Goal: Task Accomplishment & Management: Use online tool/utility

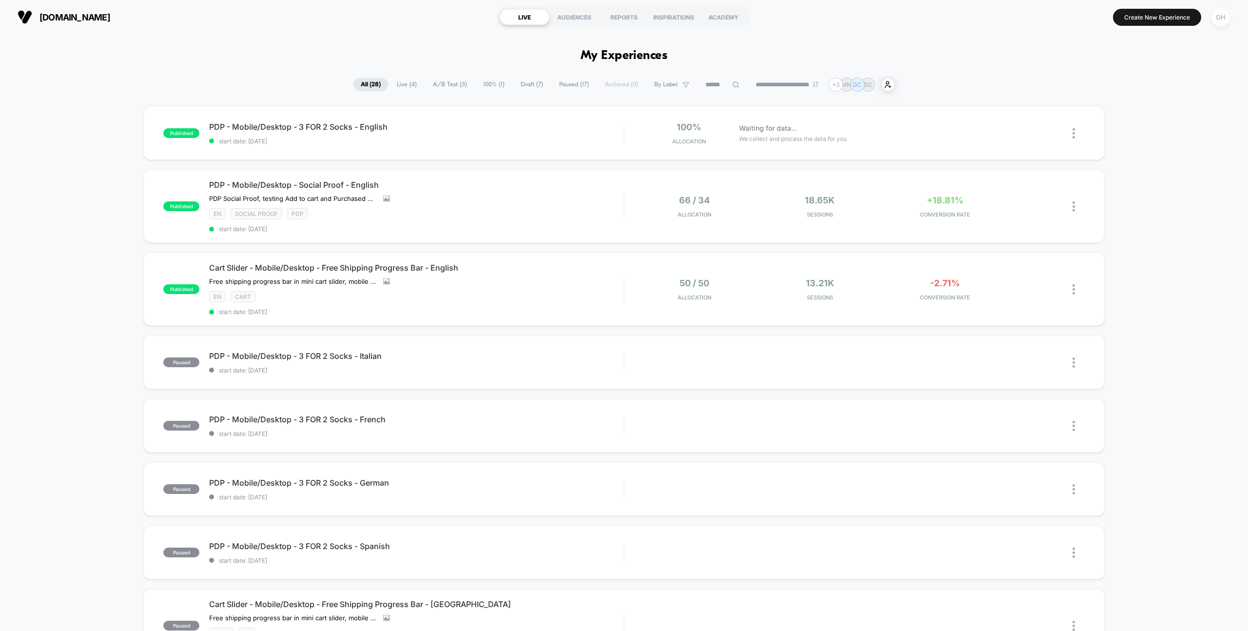
click at [1216, 21] on div "OH" at bounding box center [1220, 17] width 19 height 19
click at [1142, 128] on button "N Account Settings" at bounding box center [1162, 133] width 116 height 11
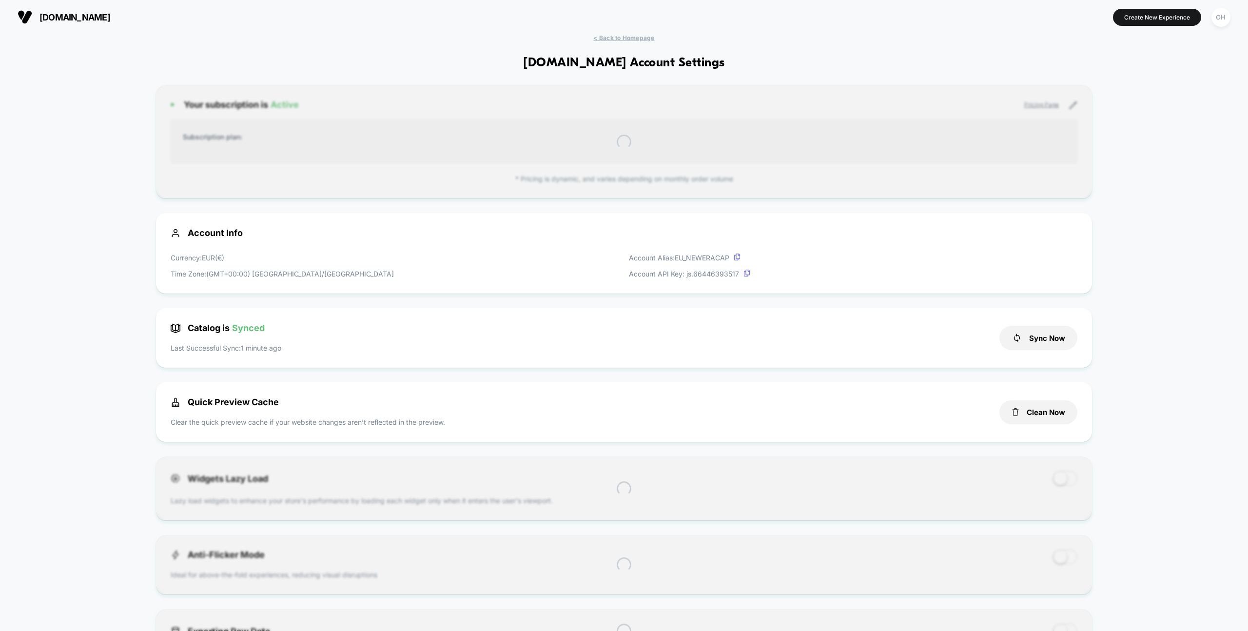
scroll to position [132, 0]
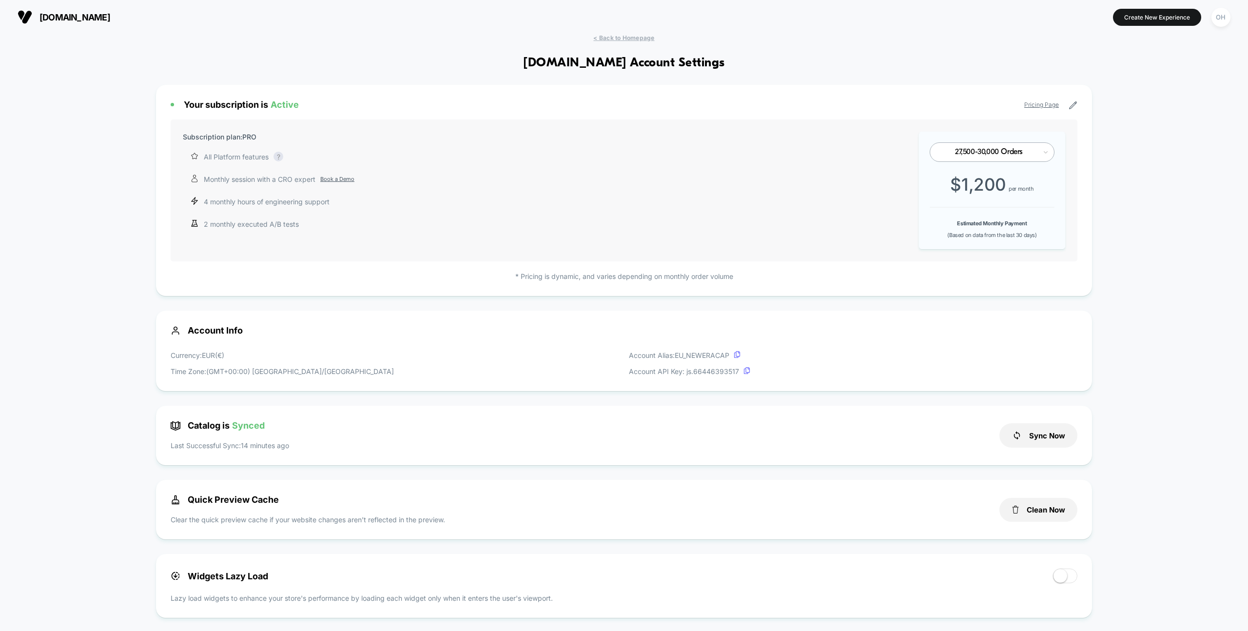
click at [1233, 19] on div "neweracap.eu Create New Experience OH" at bounding box center [624, 17] width 1248 height 34
click at [1225, 19] on div "OH" at bounding box center [1220, 17] width 19 height 19
click at [1143, 76] on div "Or Hodeda or@visually.io Connected Stores" at bounding box center [1161, 68] width 145 height 60
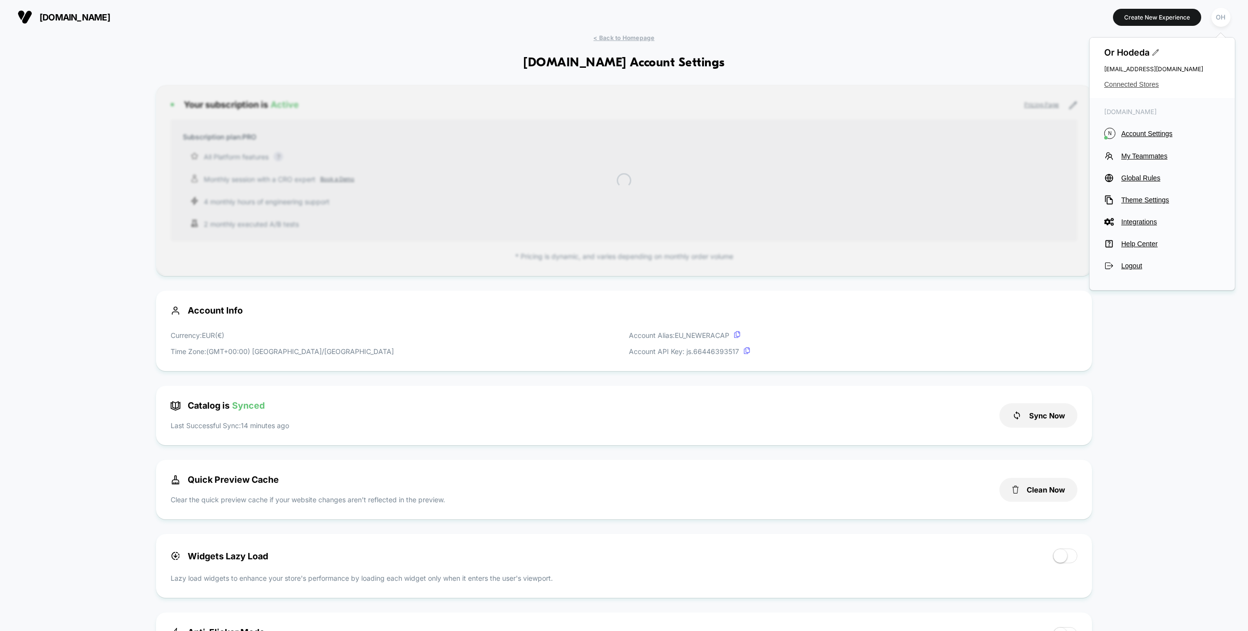
click at [1143, 82] on span "Connected Stores" at bounding box center [1162, 84] width 116 height 8
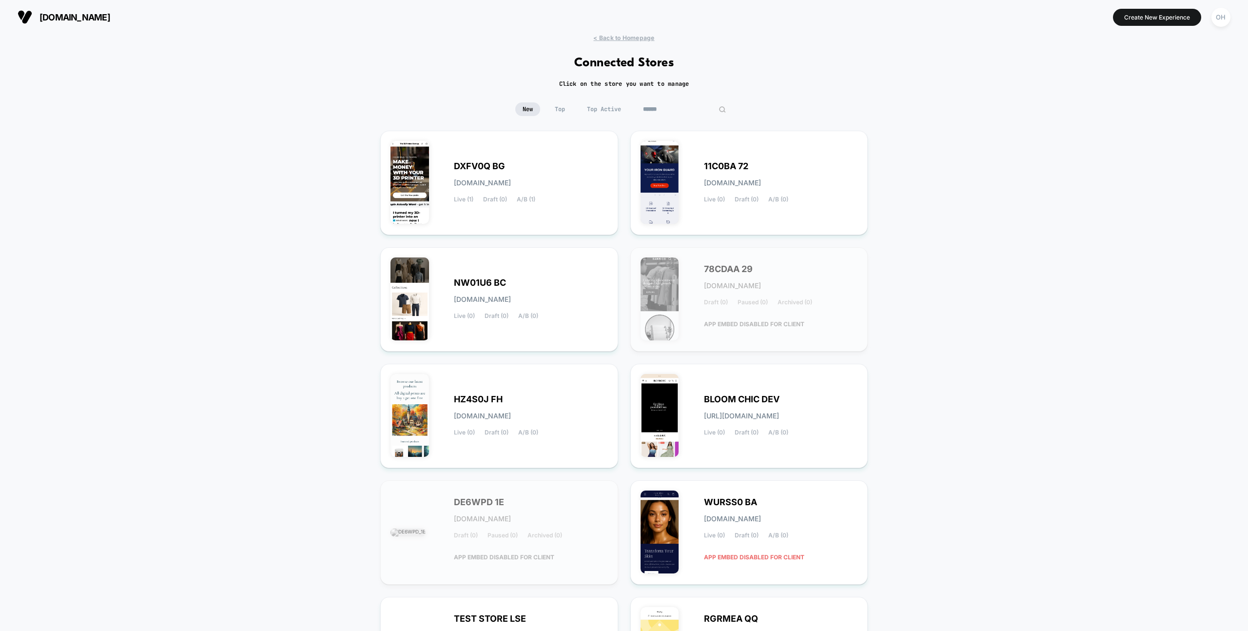
click at [690, 111] on input at bounding box center [684, 109] width 97 height 14
paste input "*********"
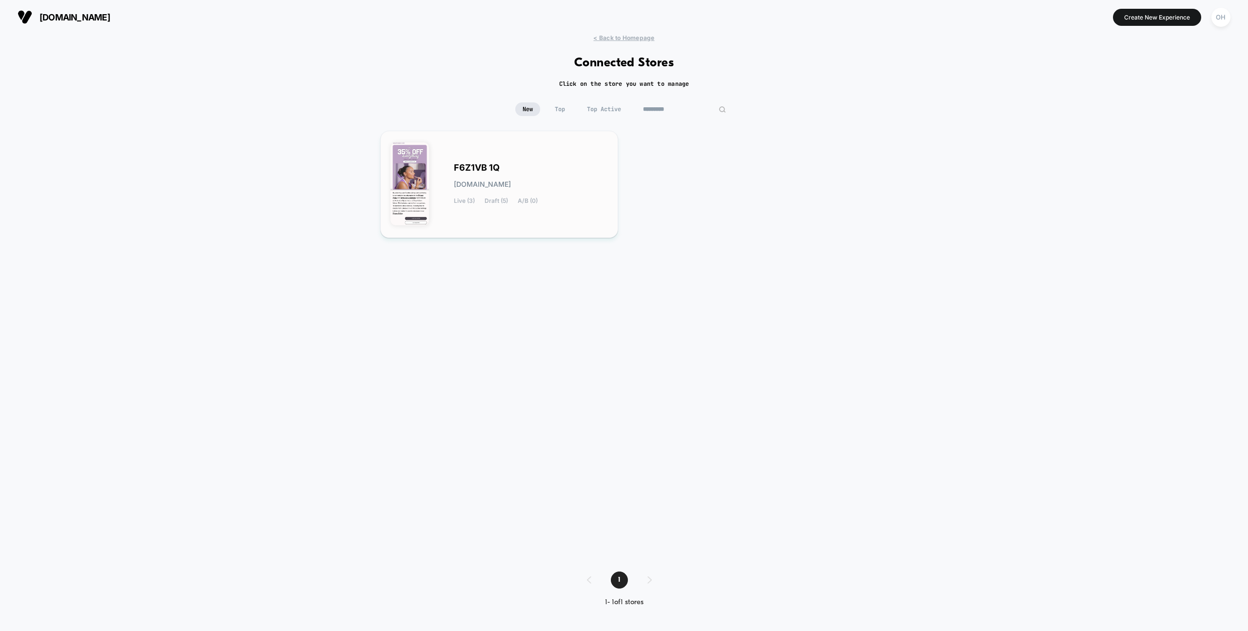
type input "*********"
click at [500, 181] on span "f6z1vb-1q.myshopify.com" at bounding box center [482, 184] width 57 height 7
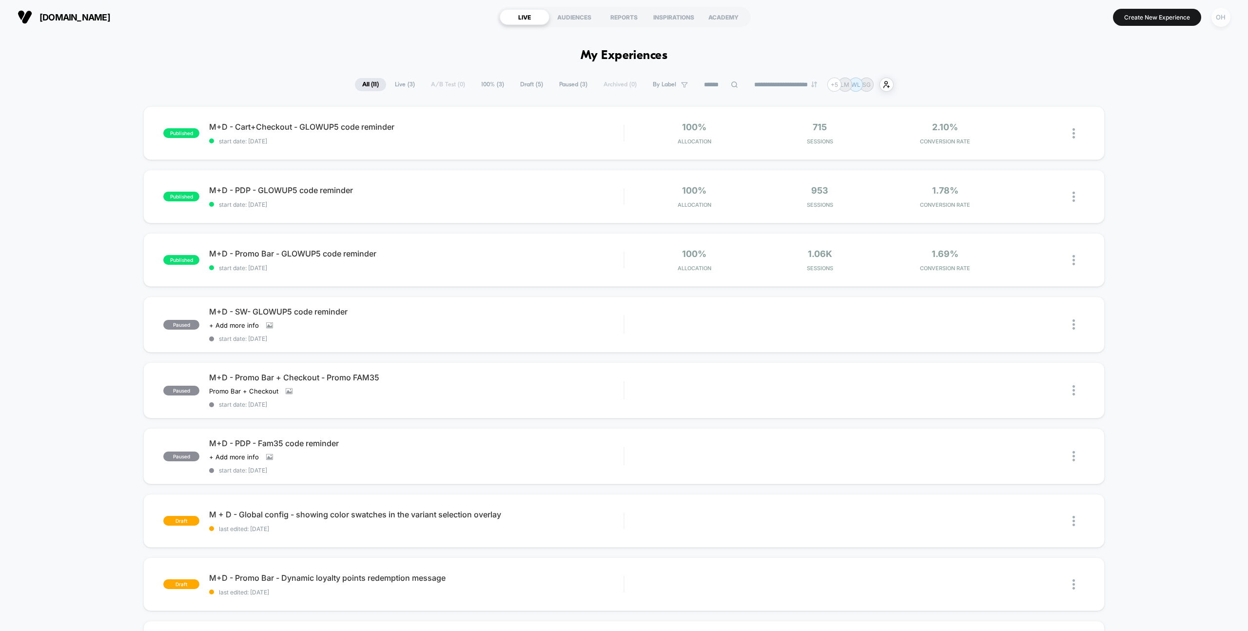
click at [1222, 23] on div "OH" at bounding box center [1220, 17] width 19 height 19
click at [1154, 136] on span "Account Settings" at bounding box center [1170, 134] width 99 height 8
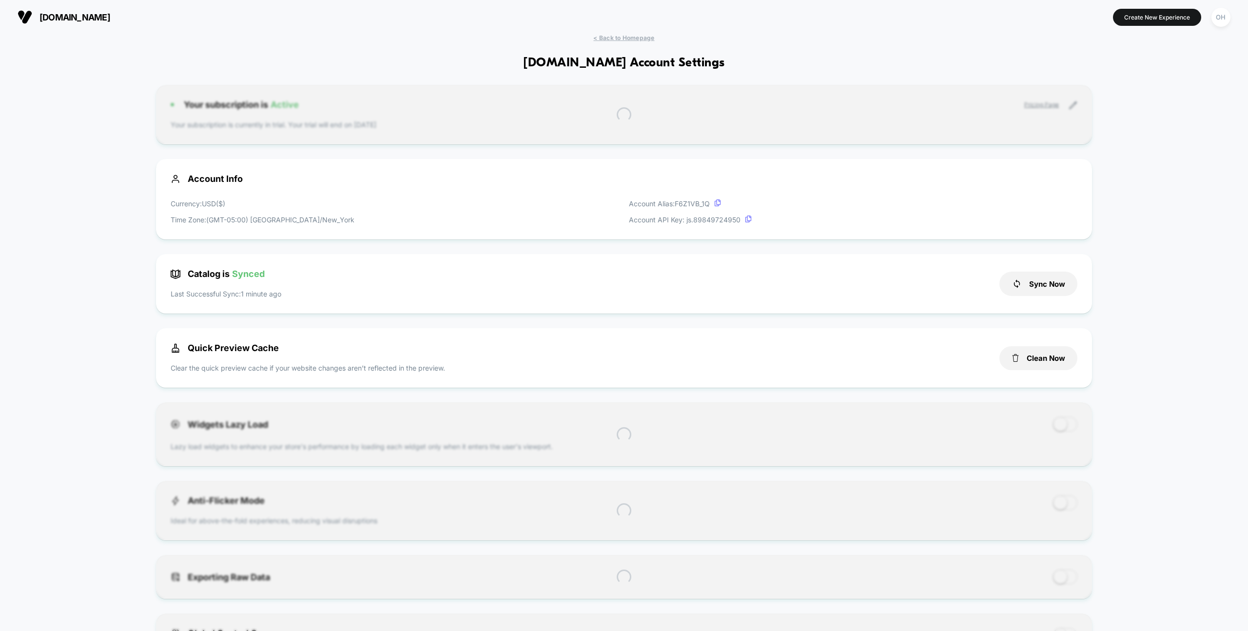
scroll to position [132, 0]
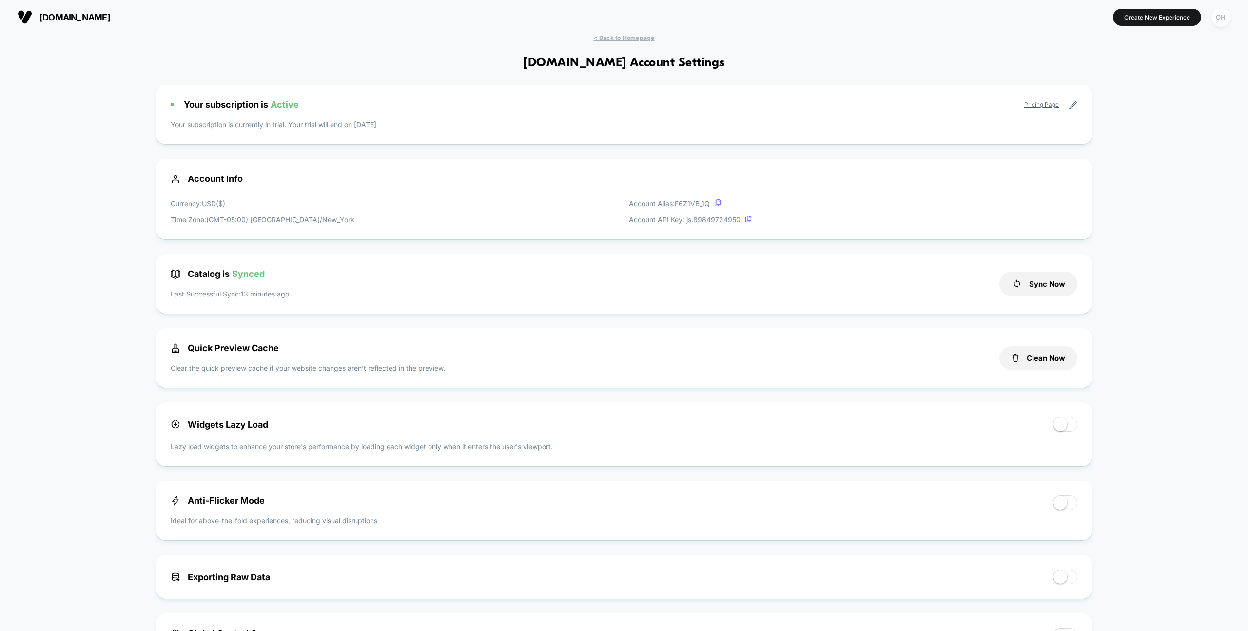
click at [1215, 21] on div "OH" at bounding box center [1220, 17] width 19 height 19
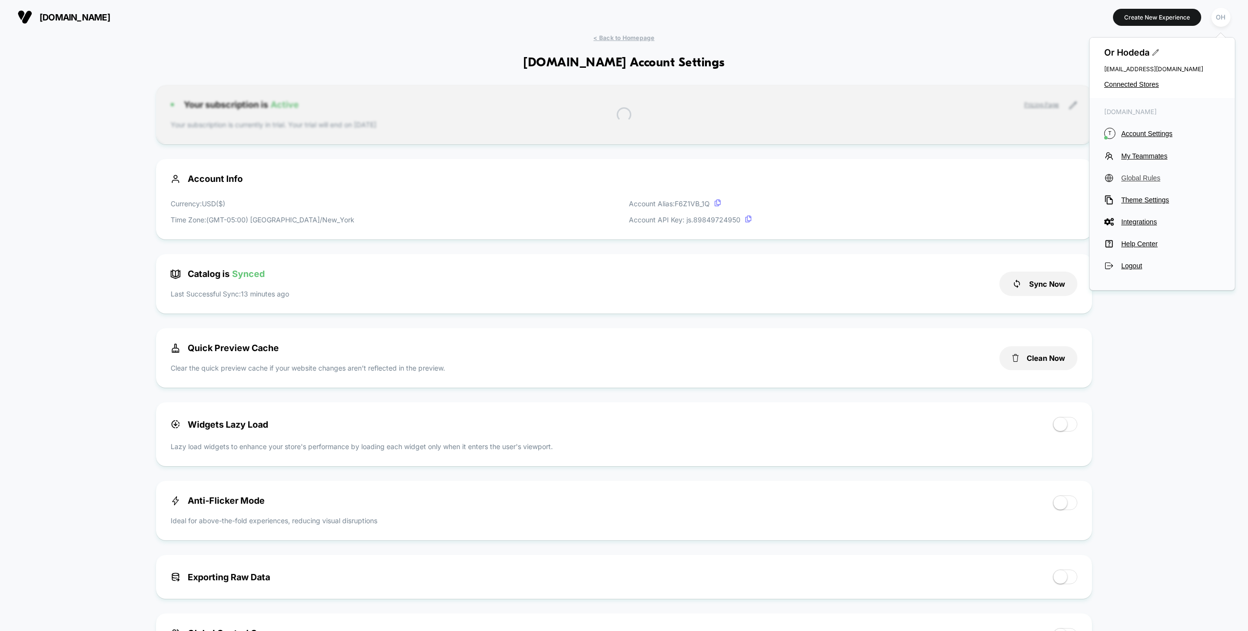
click at [1151, 176] on span "Global Rules" at bounding box center [1170, 178] width 99 height 8
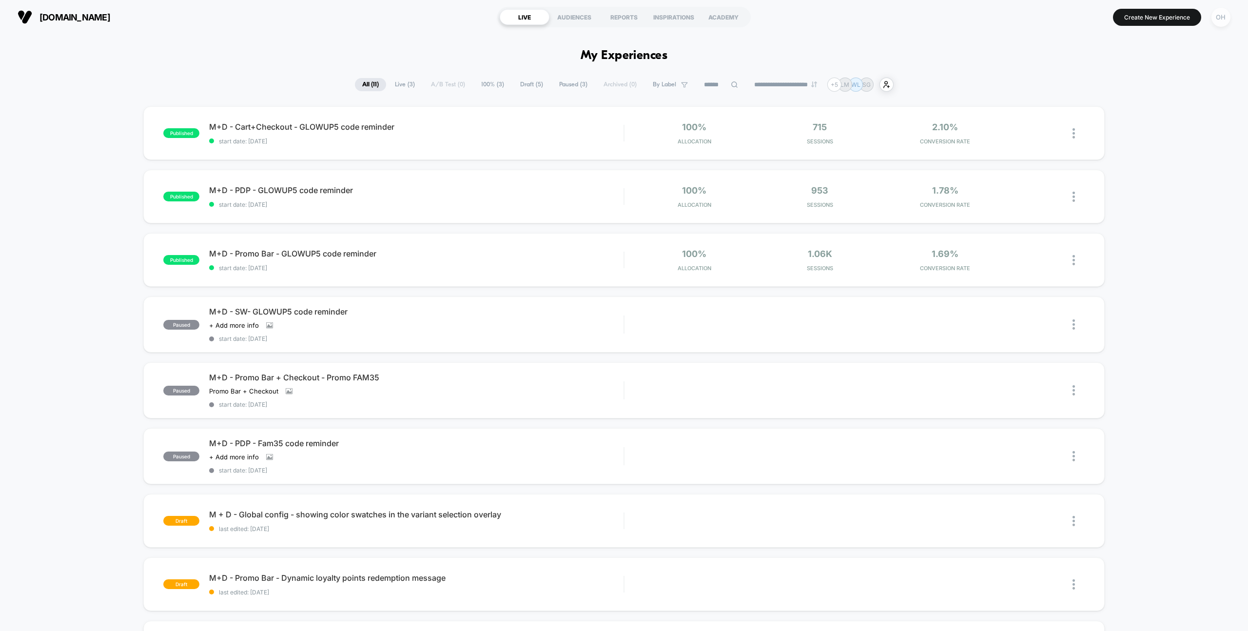
click at [1221, 22] on div "OH" at bounding box center [1220, 17] width 19 height 19
click at [1152, 80] on span "Connected Stores" at bounding box center [1162, 84] width 116 height 8
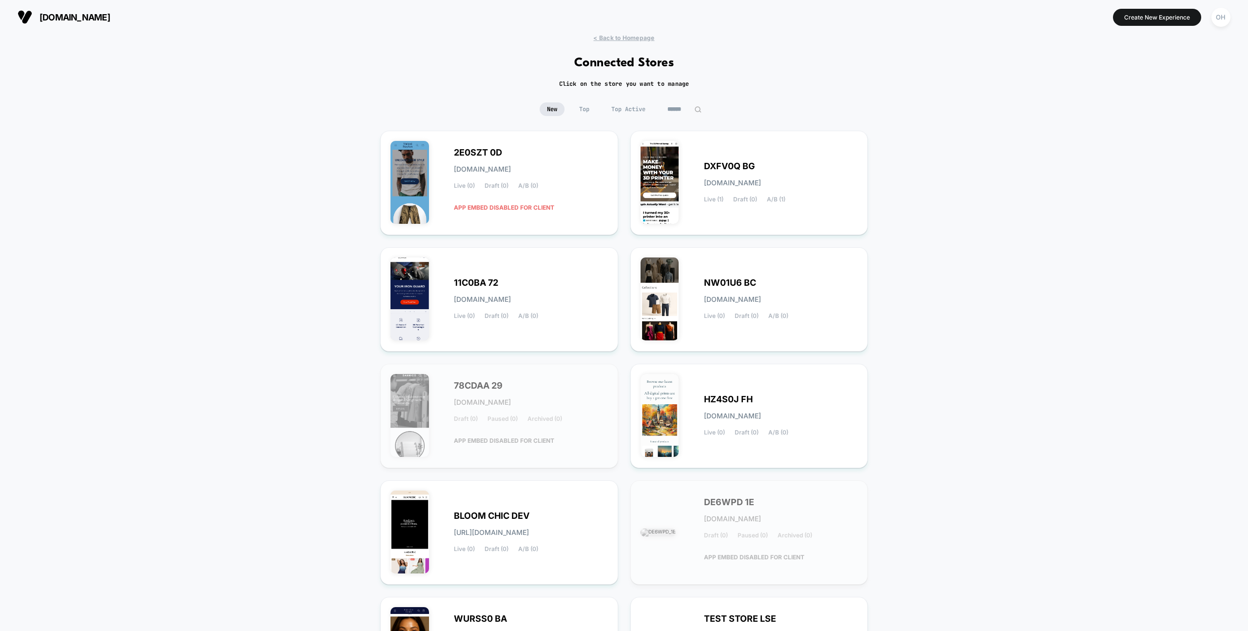
click at [672, 112] on input at bounding box center [684, 109] width 49 height 14
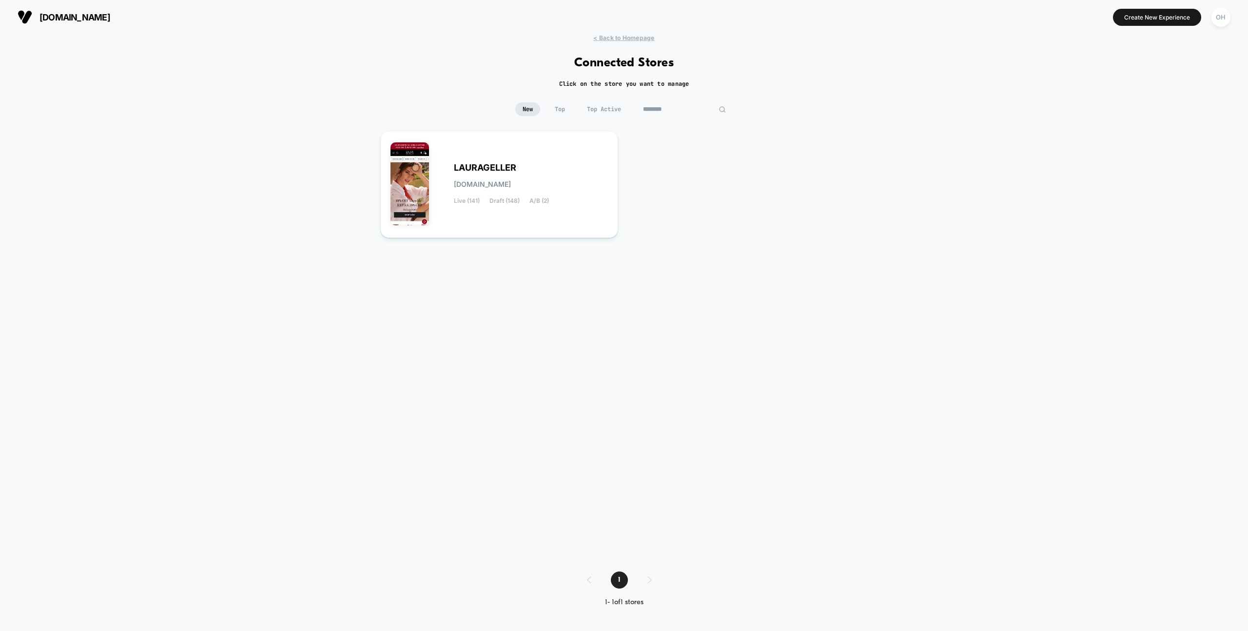
type input "********"
click at [636, 155] on div "[PERSON_NAME][DOMAIN_NAME] Live (141) Draft (148) A/B (2)" at bounding box center [623, 341] width 487 height 421
click at [601, 161] on div "[PERSON_NAME][DOMAIN_NAME] Live (141) Draft (148) A/B (2)" at bounding box center [498, 184] width 217 height 87
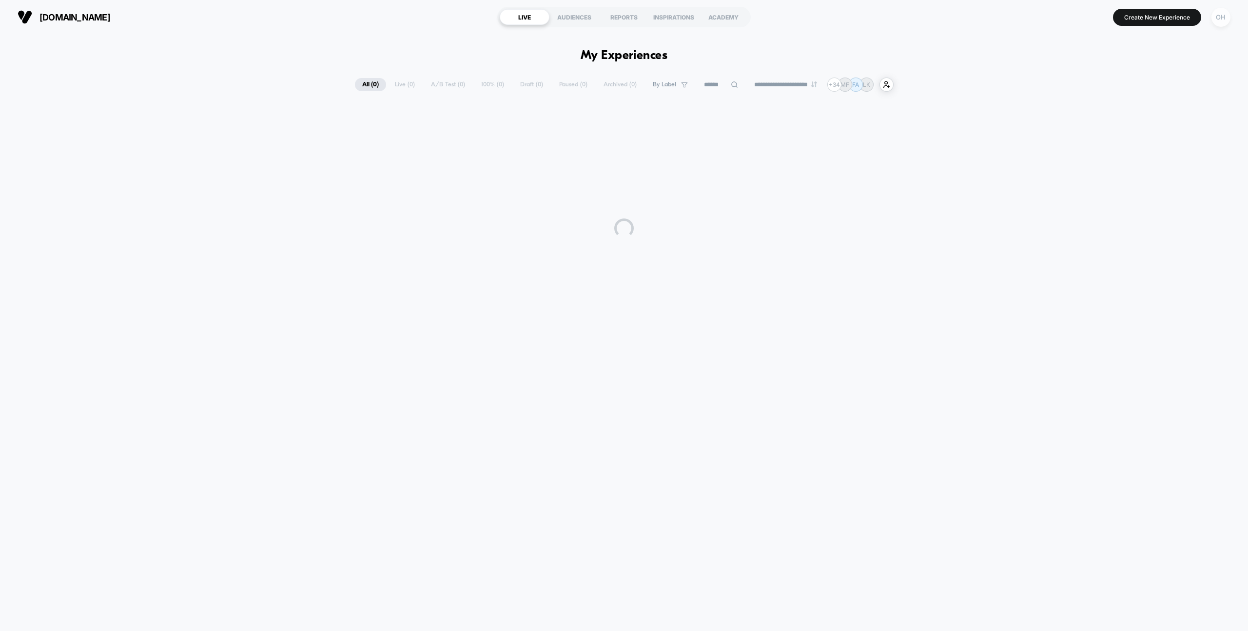
click at [1221, 21] on div "OH" at bounding box center [1220, 17] width 19 height 19
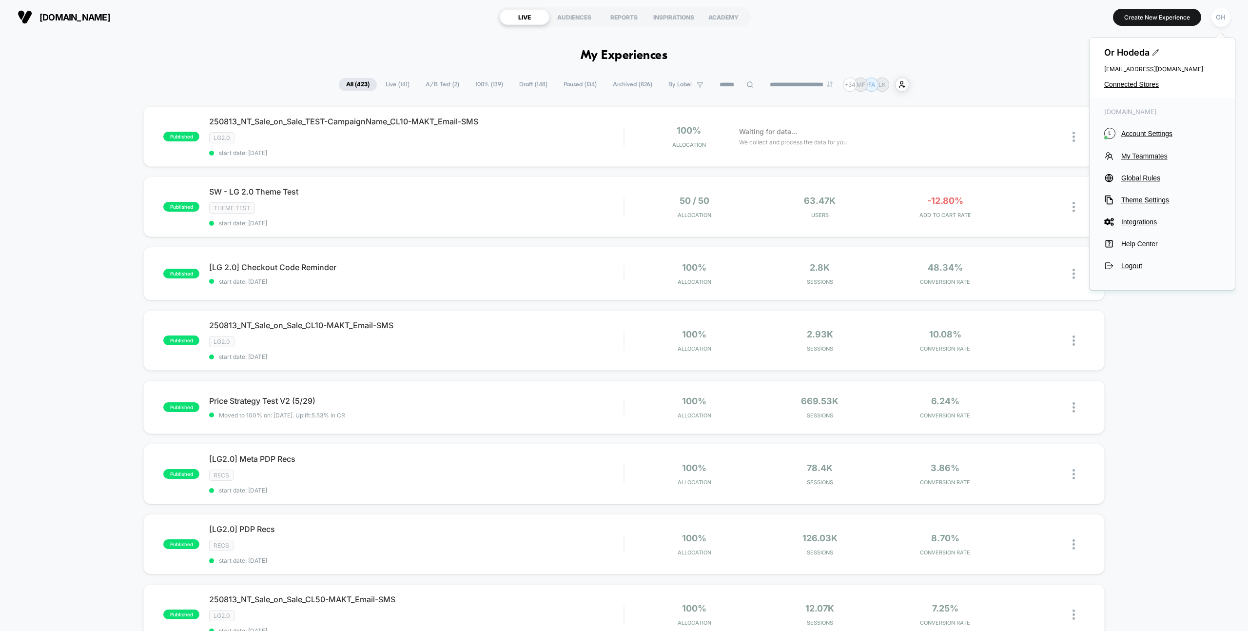
click at [1154, 179] on span "Global Rules" at bounding box center [1170, 178] width 99 height 8
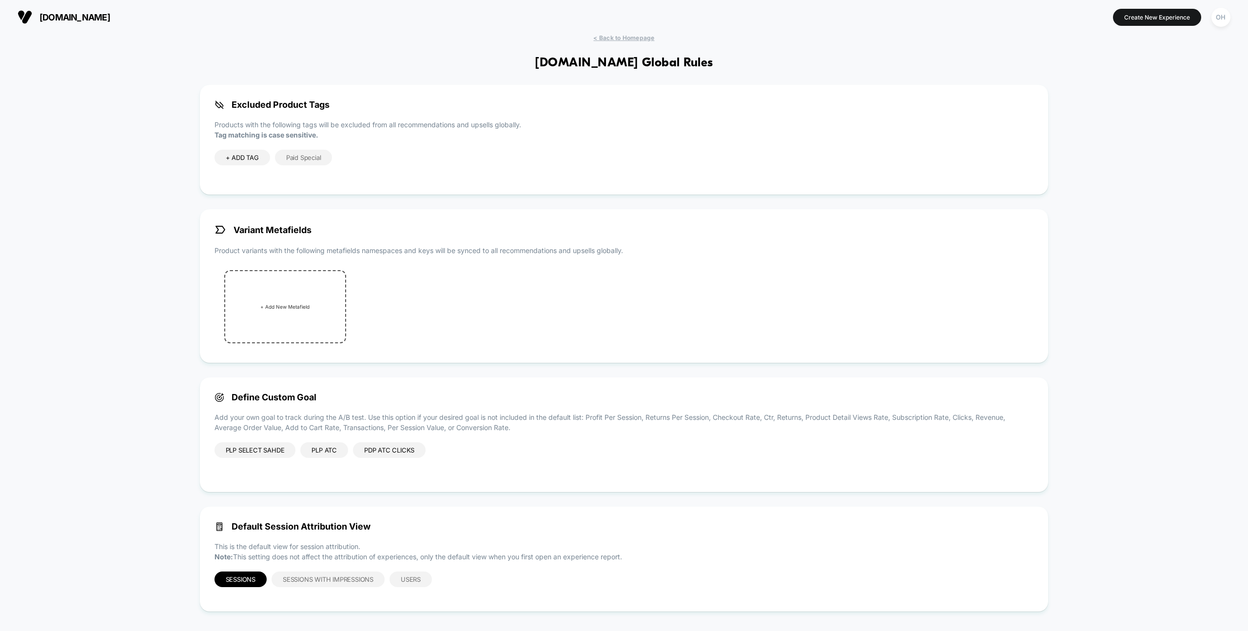
click at [249, 451] on div "PLP Select Sahde" at bounding box center [254, 450] width 81 height 16
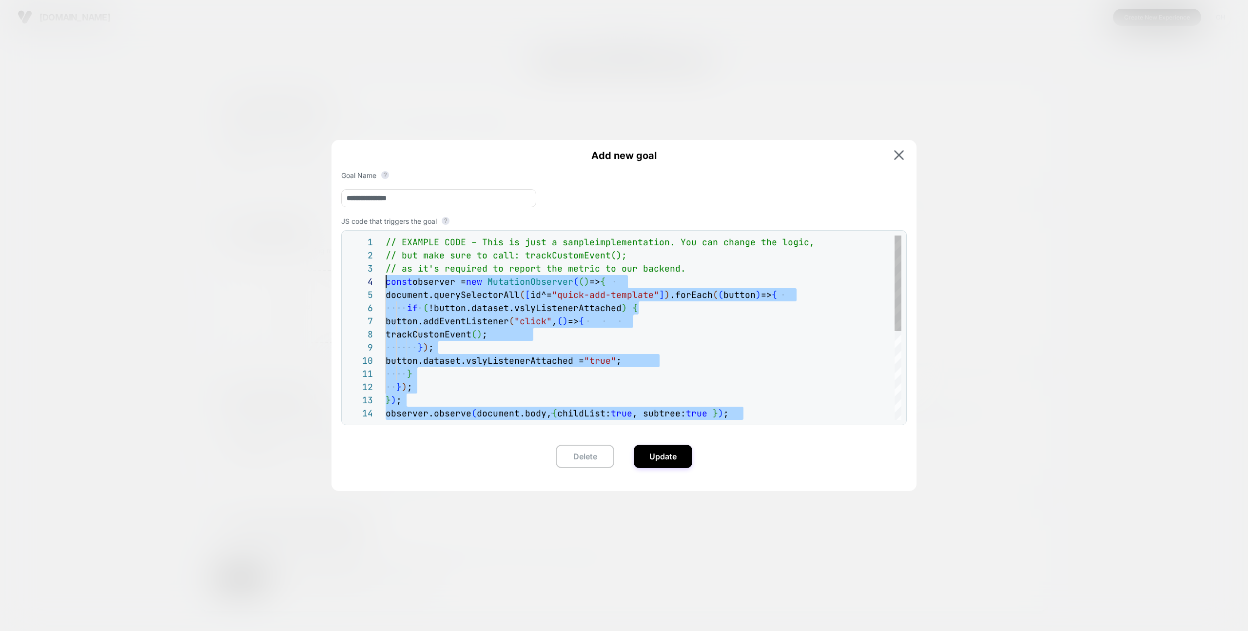
scroll to position [39, 0]
drag, startPoint x: 749, startPoint y: 411, endPoint x: 375, endPoint y: 295, distance: 392.0
click at [386, 286] on div "// EXAMPLE CODE – This is just a sample implementation. You can change the logi…" at bounding box center [644, 412] width 516 height 355
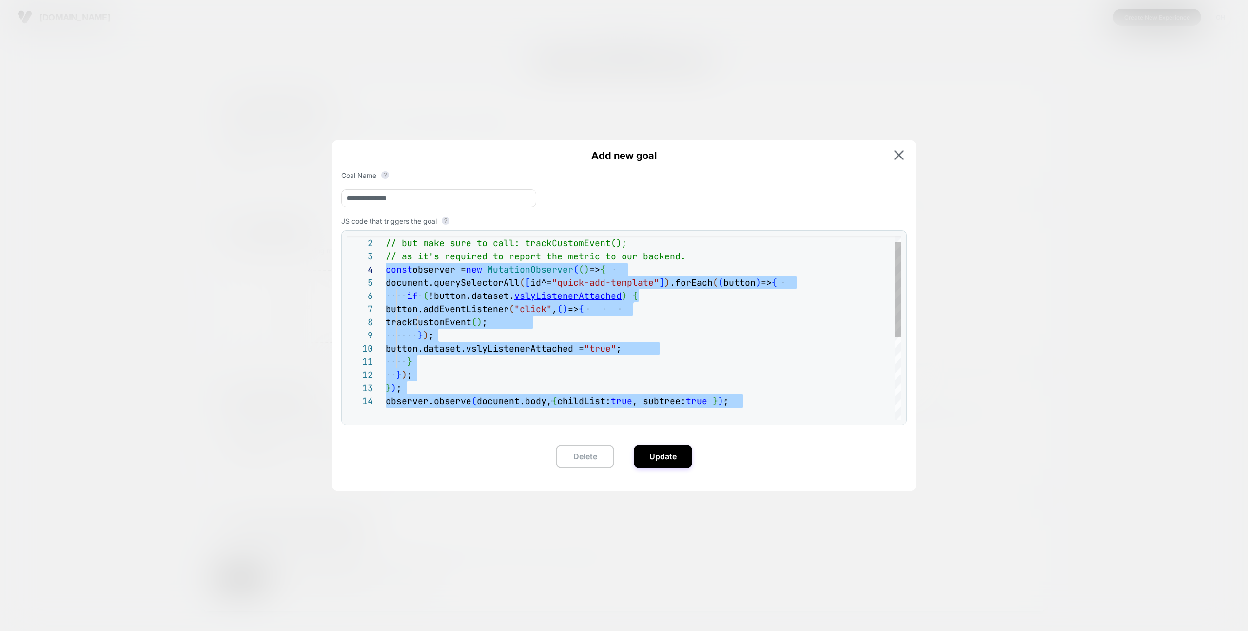
click at [587, 308] on div "// EXAMPLE CODE – This is just a sample implementation. You can change the logi…" at bounding box center [644, 400] width 516 height 355
type textarea "**********"
click at [583, 323] on div "// EXAMPLE CODE – This is just a sample implementation. You can change the logi…" at bounding box center [644, 400] width 516 height 355
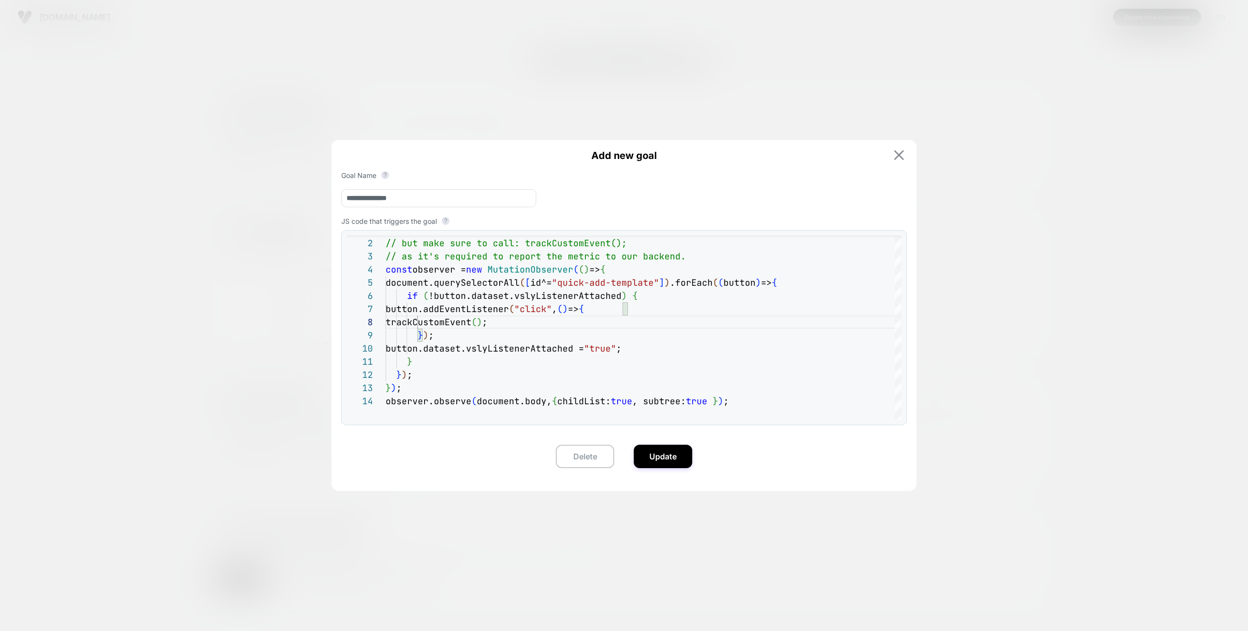
click at [904, 150] on button at bounding box center [899, 155] width 16 height 11
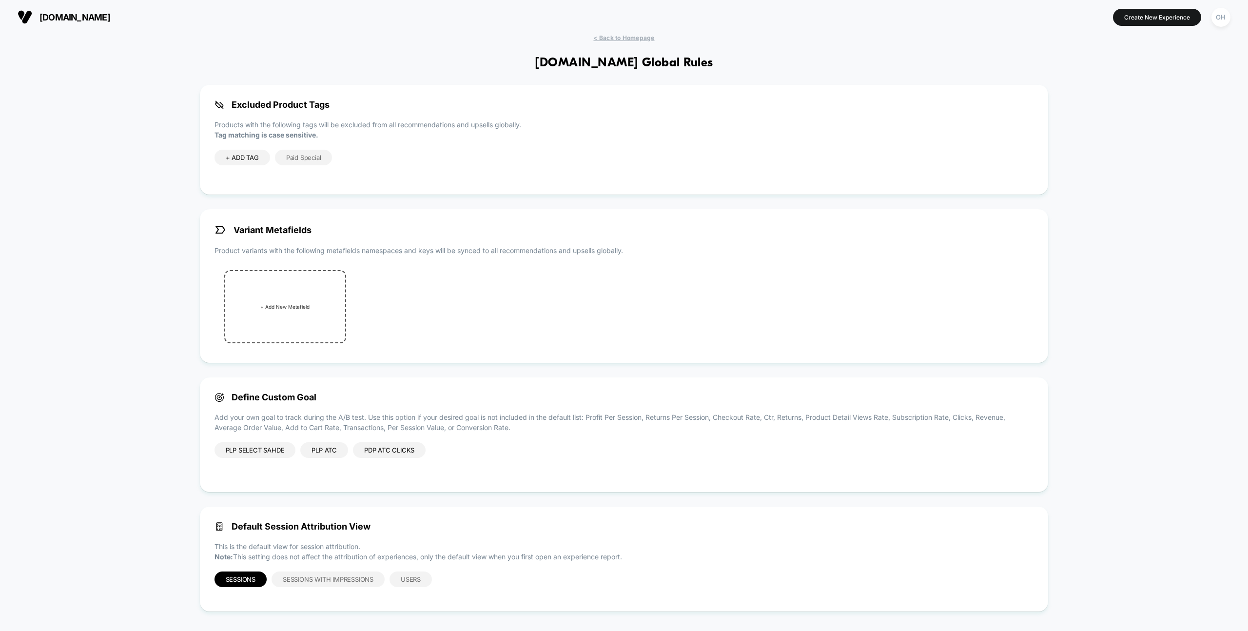
click at [381, 448] on div "PDP ATC Clicks" at bounding box center [389, 450] width 73 height 16
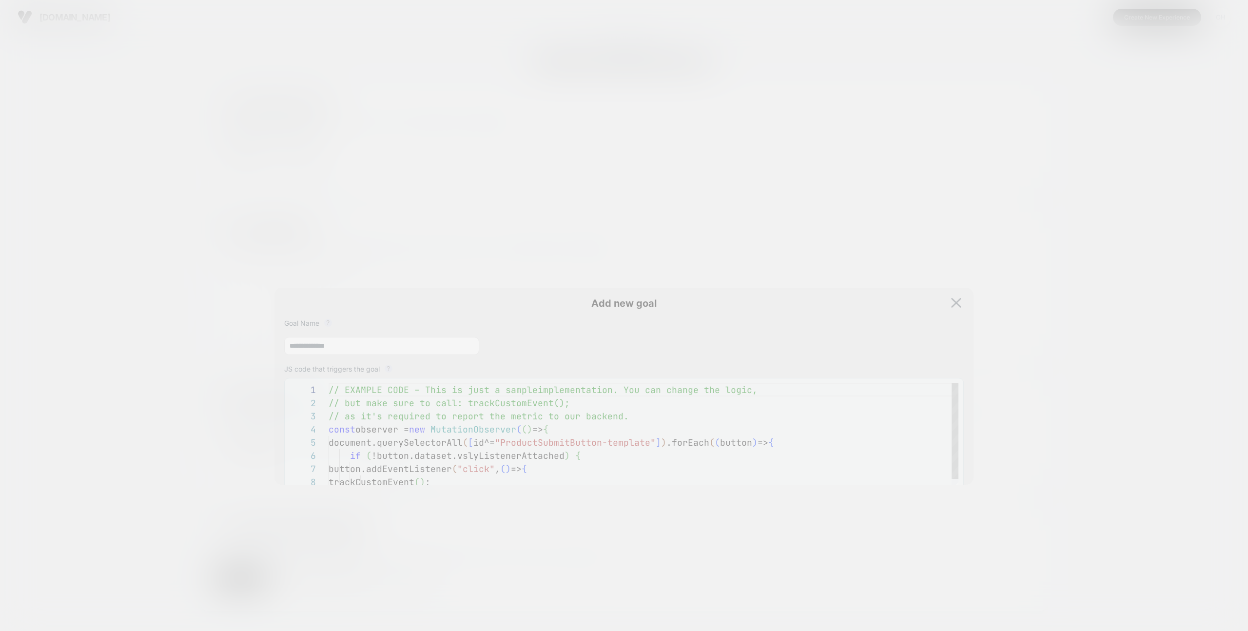
scroll to position [118, 0]
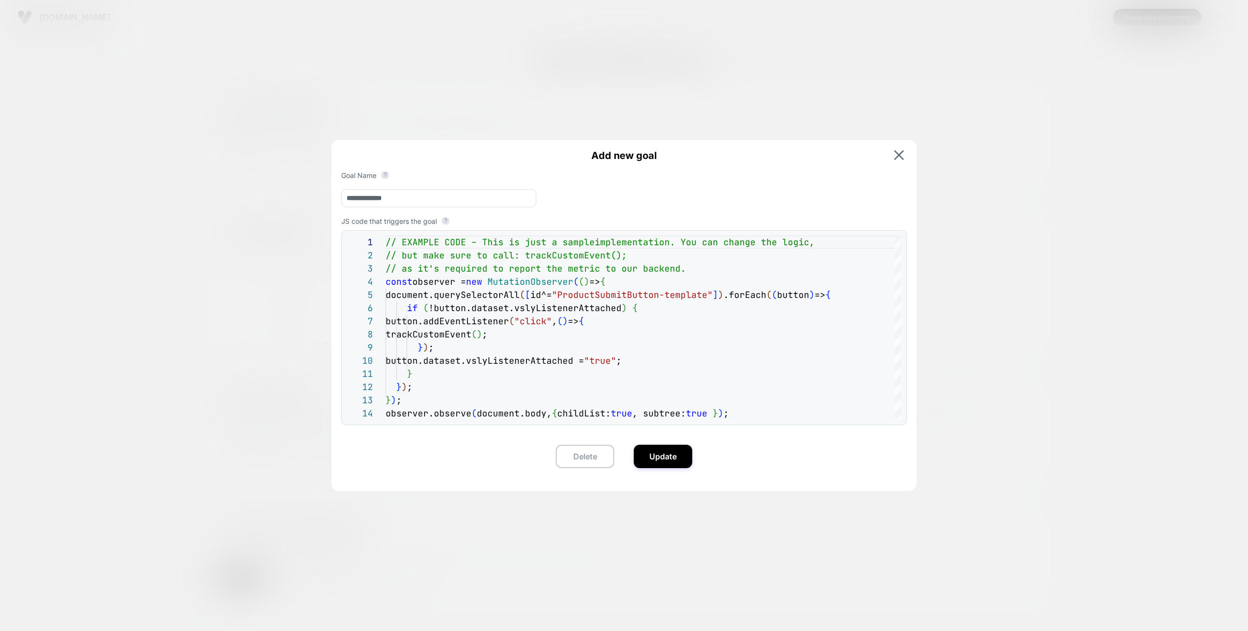
click at [899, 156] on img at bounding box center [899, 155] width 10 height 10
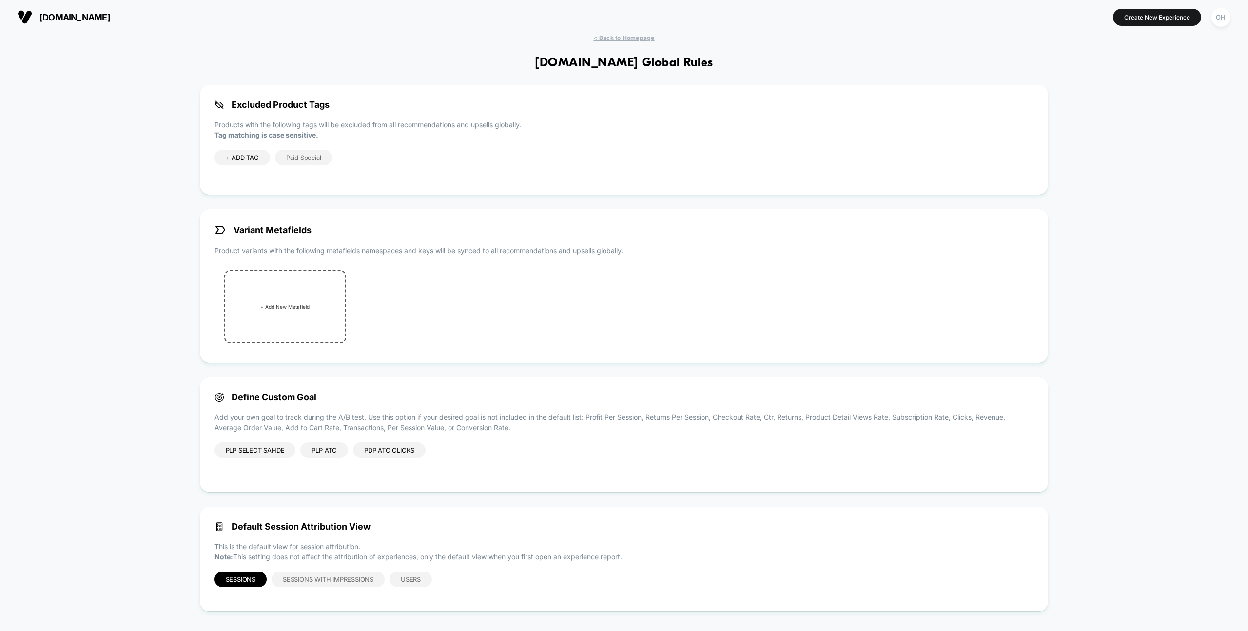
click at [316, 449] on div "PLP ATC" at bounding box center [324, 450] width 48 height 16
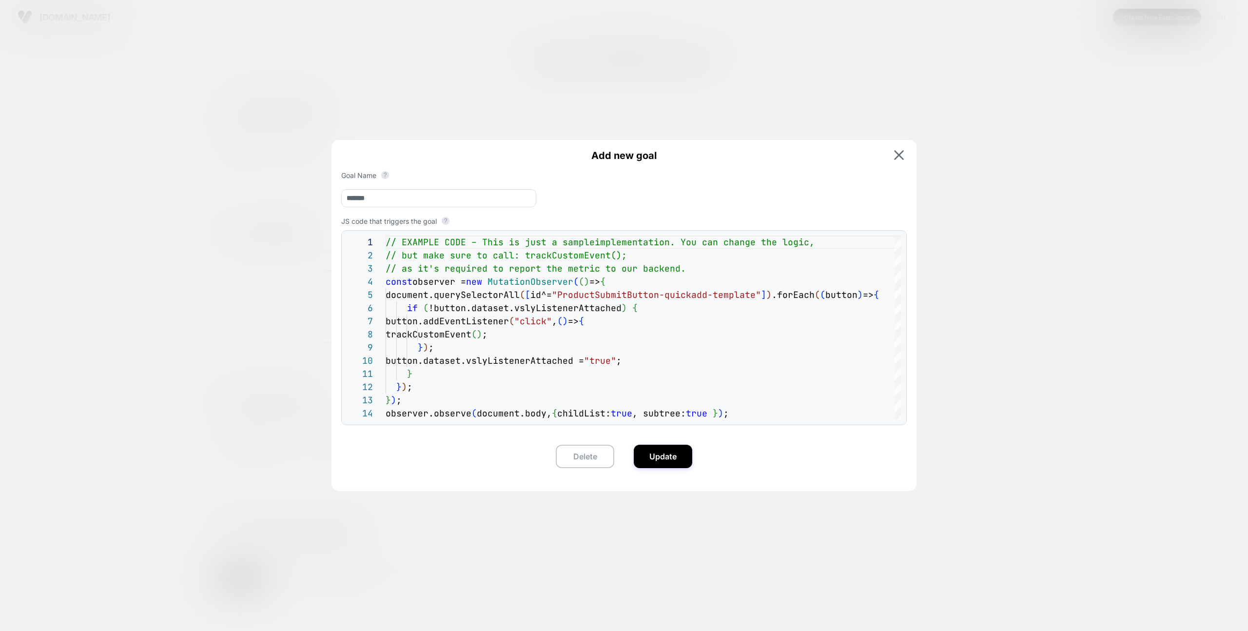
click at [901, 160] on button at bounding box center [899, 155] width 16 height 11
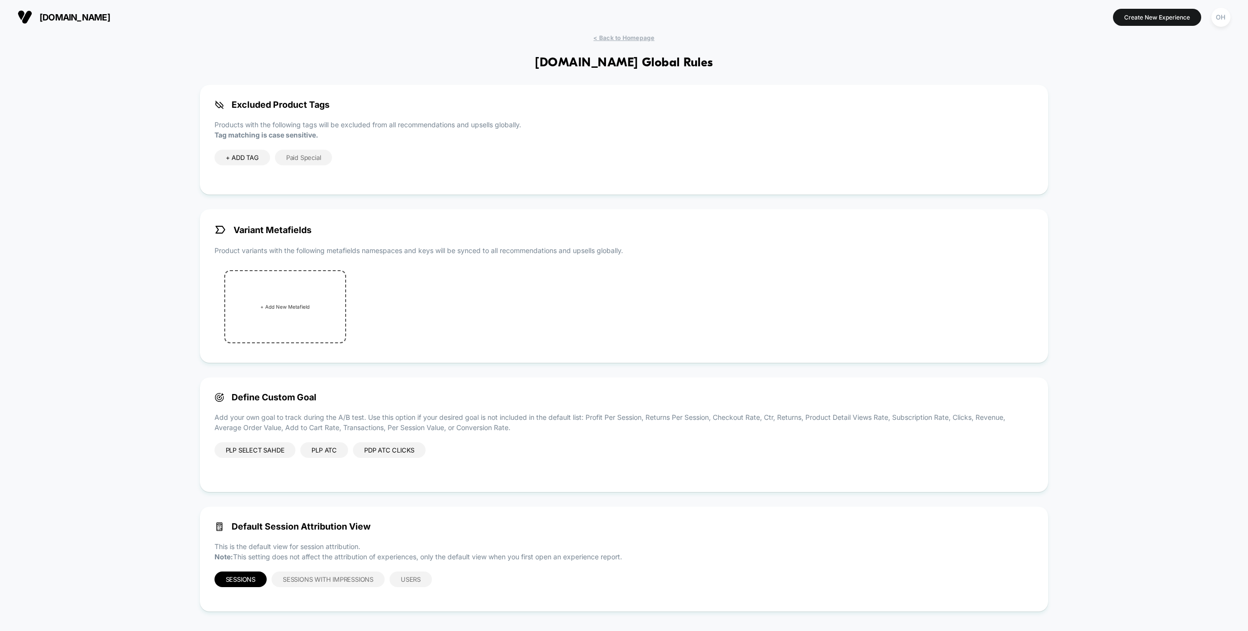
click at [373, 452] on div "PDP ATC Clicks" at bounding box center [389, 450] width 73 height 16
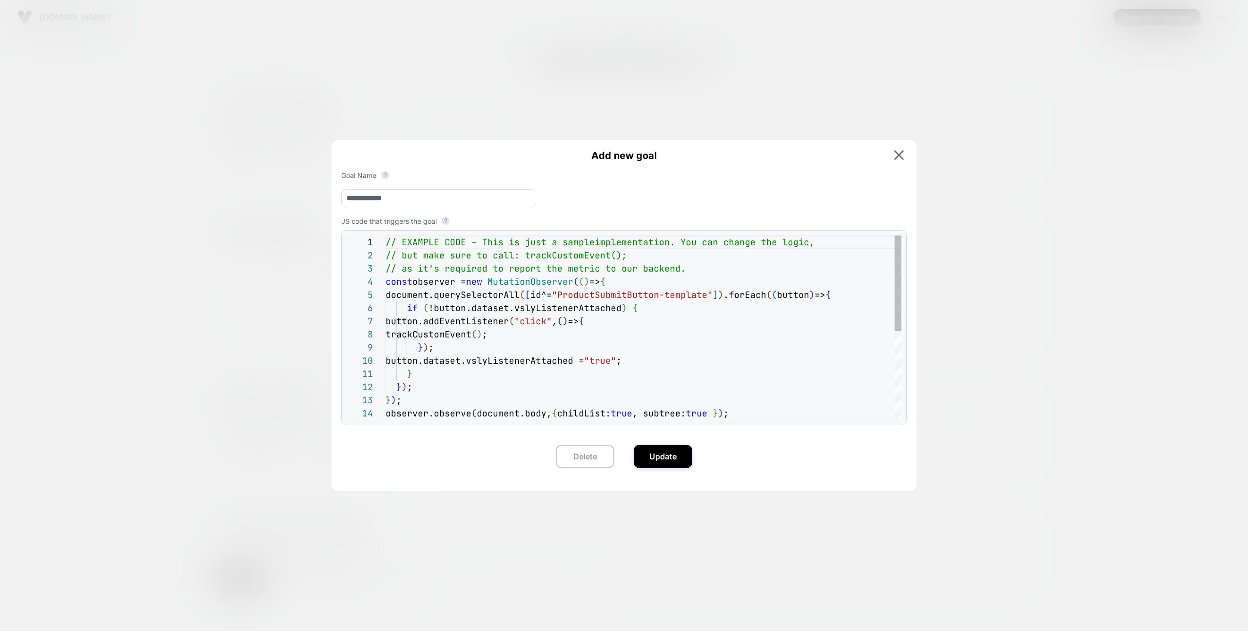
type textarea "**********"
drag, startPoint x: 565, startPoint y: 297, endPoint x: 710, endPoint y: 300, distance: 144.8
click at [710, 300] on div "// EXAMPLE CODE – This is just a sample implementation. You can change the logi…" at bounding box center [644, 412] width 516 height 355
click at [899, 153] on img at bounding box center [899, 155] width 10 height 10
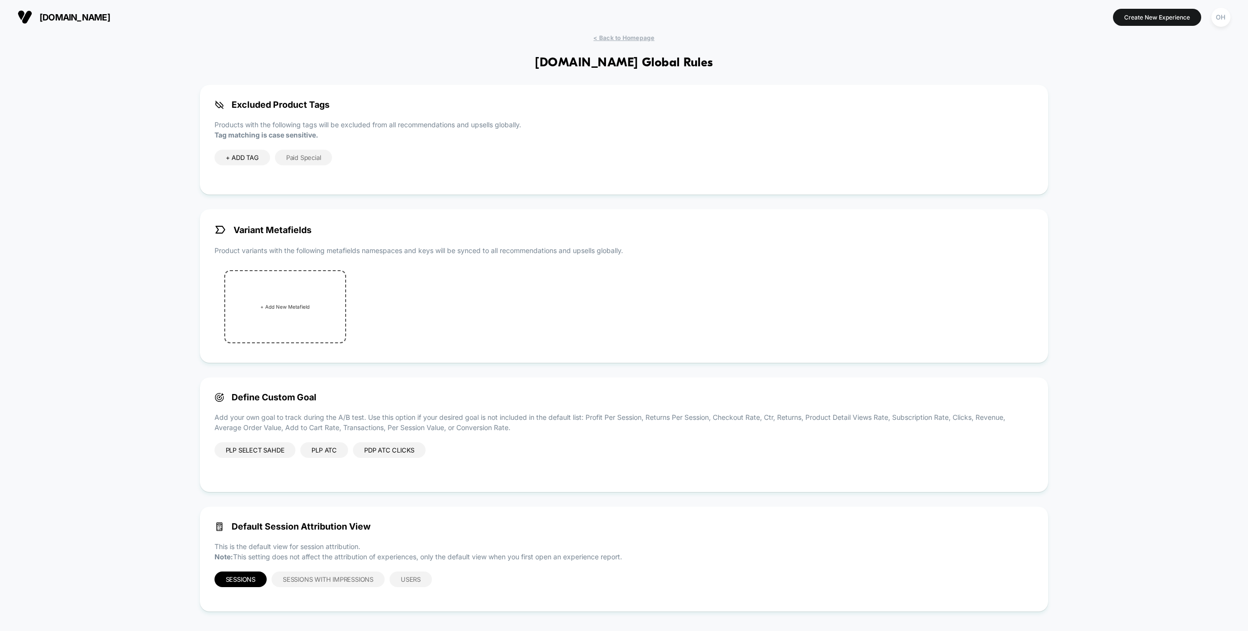
click at [270, 451] on div "PLP Select Sahde" at bounding box center [254, 450] width 81 height 16
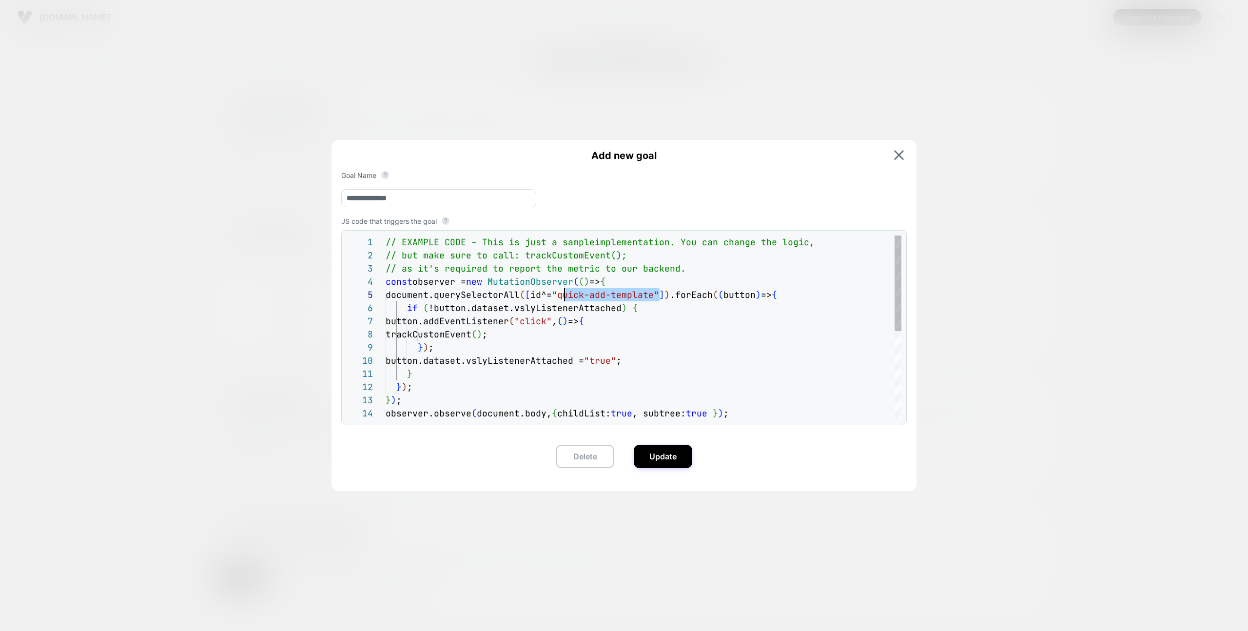
scroll to position [53, 179]
drag, startPoint x: 659, startPoint y: 298, endPoint x: 564, endPoint y: 301, distance: 94.6
click at [564, 301] on div "// EXAMPLE CODE – This is just a sample implementation. You can change the logi…" at bounding box center [644, 412] width 516 height 355
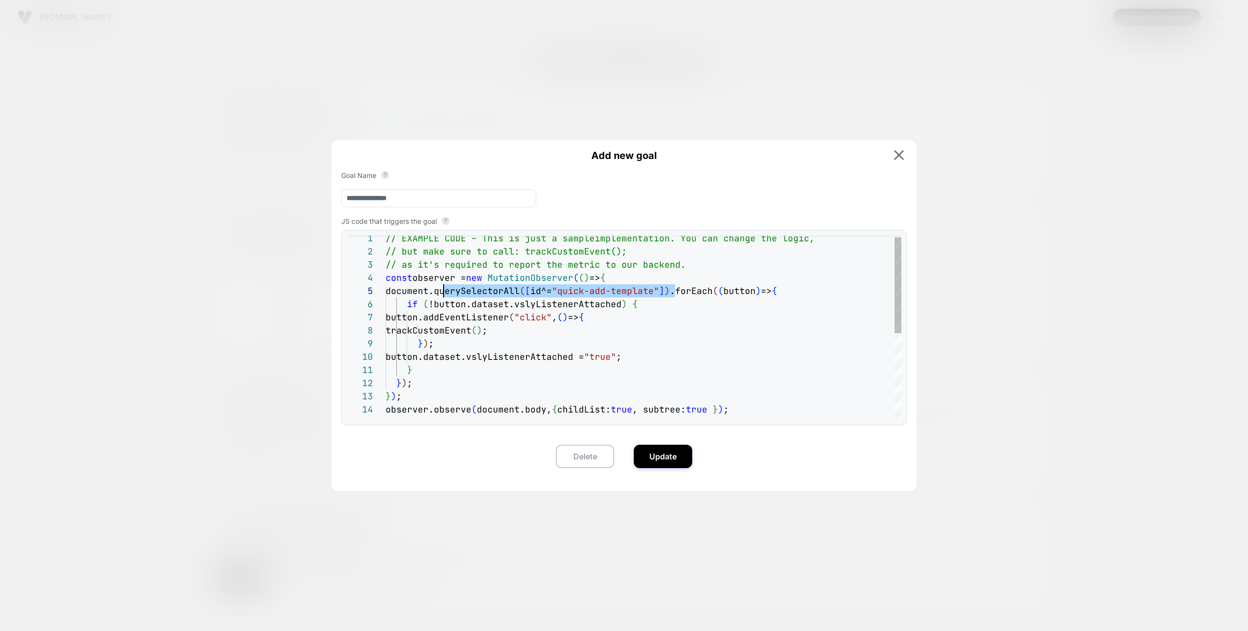
drag, startPoint x: 676, startPoint y: 291, endPoint x: 495, endPoint y: 77, distance: 280.4
click at [899, 155] on img at bounding box center [899, 155] width 10 height 10
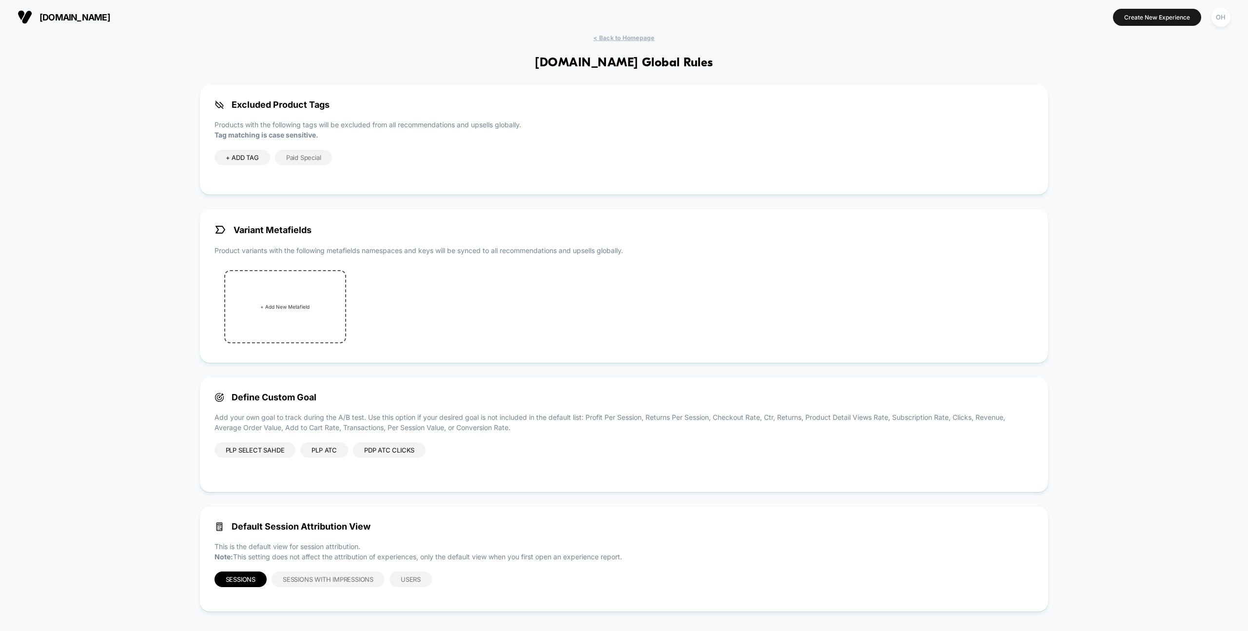
click at [327, 449] on div "PLP ATC" at bounding box center [324, 450] width 48 height 16
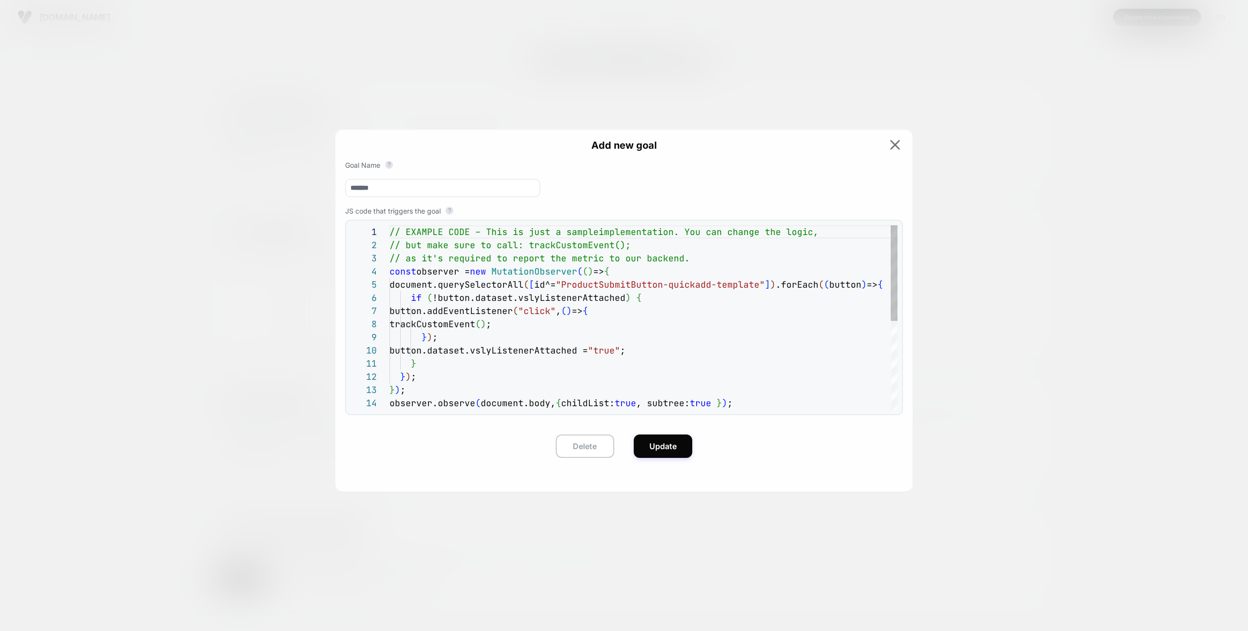
scroll to position [118, 0]
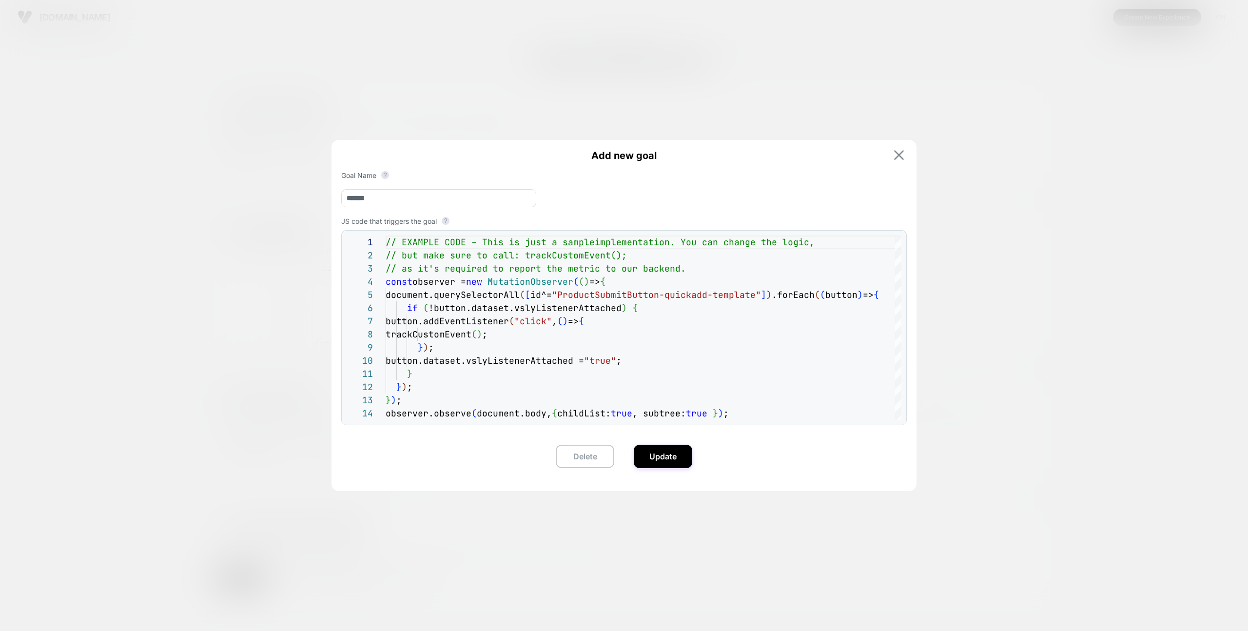
click at [893, 153] on button at bounding box center [899, 155] width 16 height 11
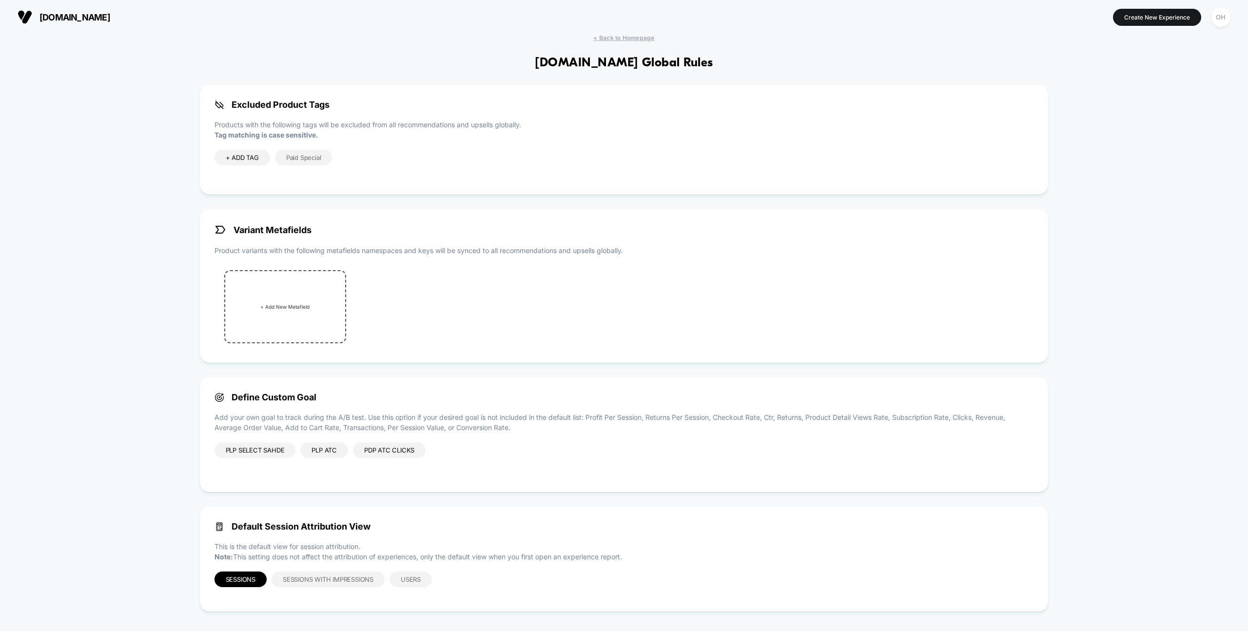
click at [391, 456] on div "PDP ATC Clicks" at bounding box center [389, 450] width 73 height 16
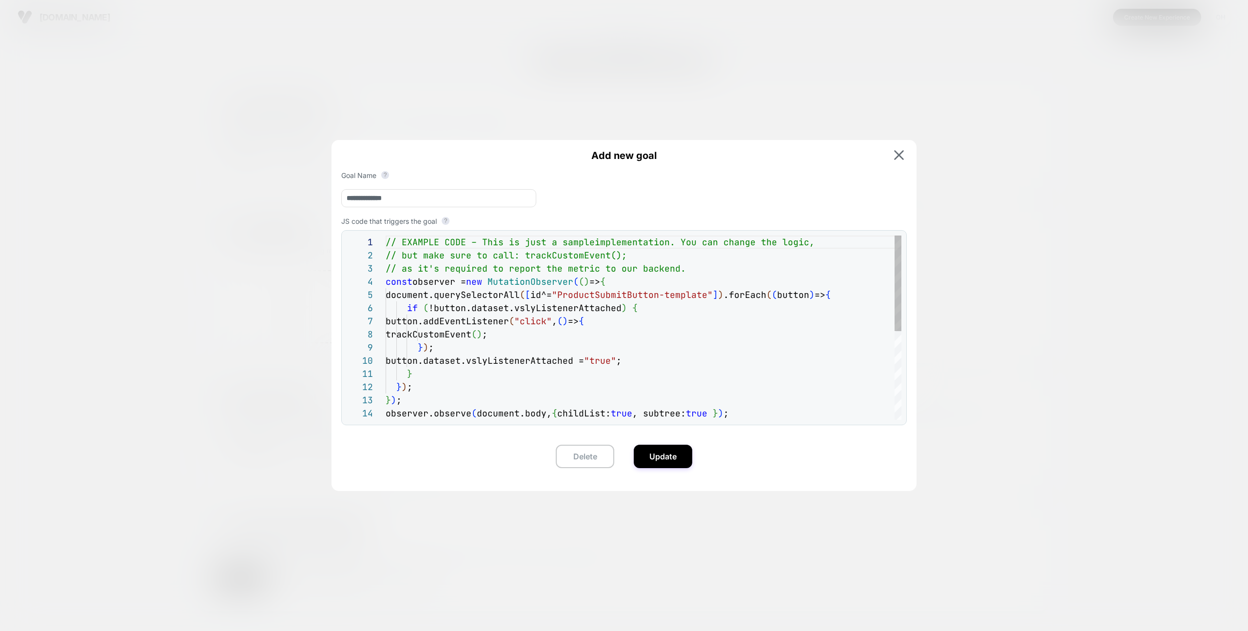
type textarea "**********"
drag, startPoint x: 726, startPoint y: 296, endPoint x: 384, endPoint y: 292, distance: 341.7
click at [386, 293] on div "// EXAMPLE CODE – This is just a sample implementation. You can change the logi…" at bounding box center [644, 412] width 516 height 355
click at [899, 155] on img at bounding box center [899, 155] width 10 height 10
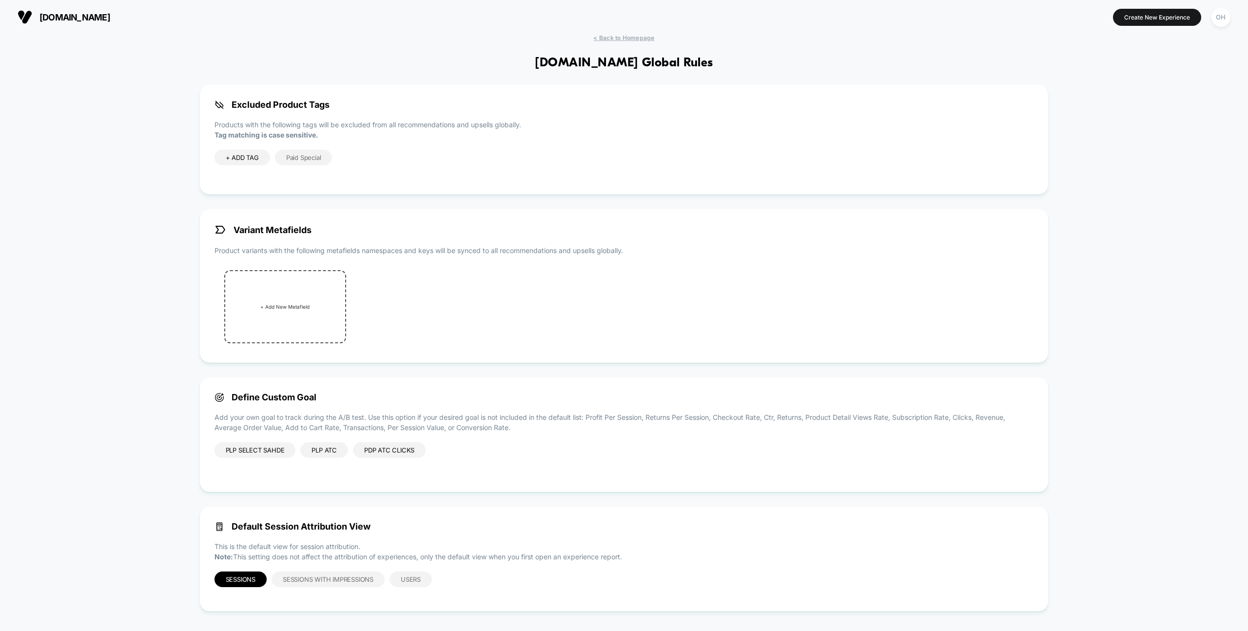
click at [256, 451] on div "PLP Select Sahde" at bounding box center [254, 450] width 81 height 16
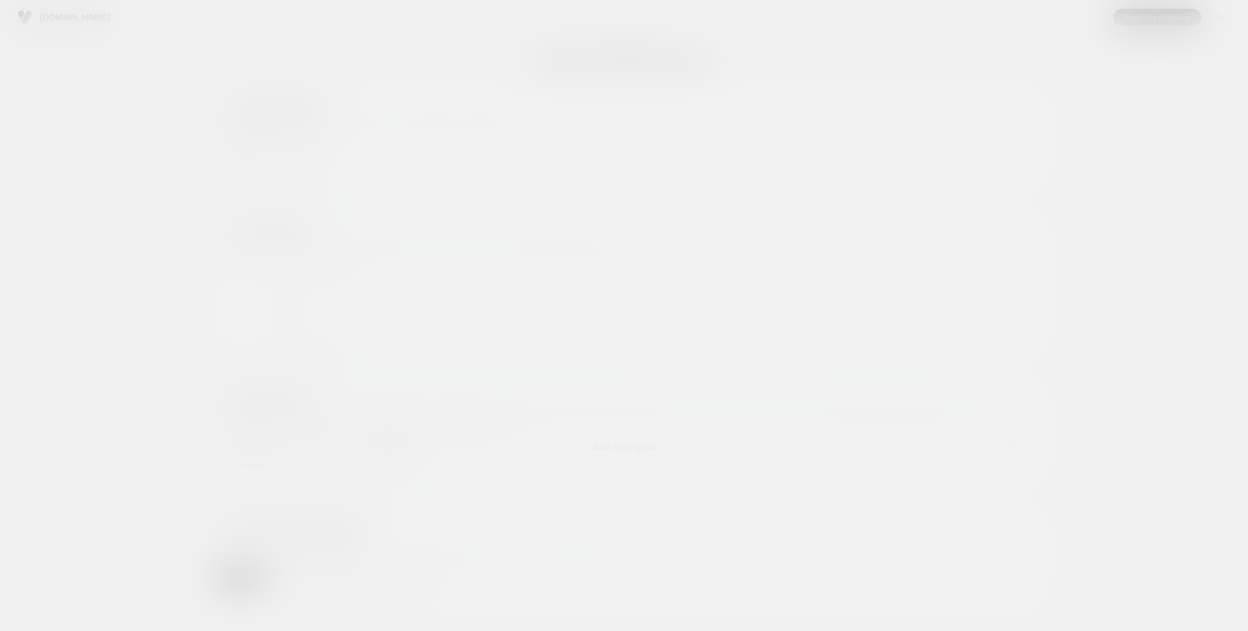
scroll to position [132, 0]
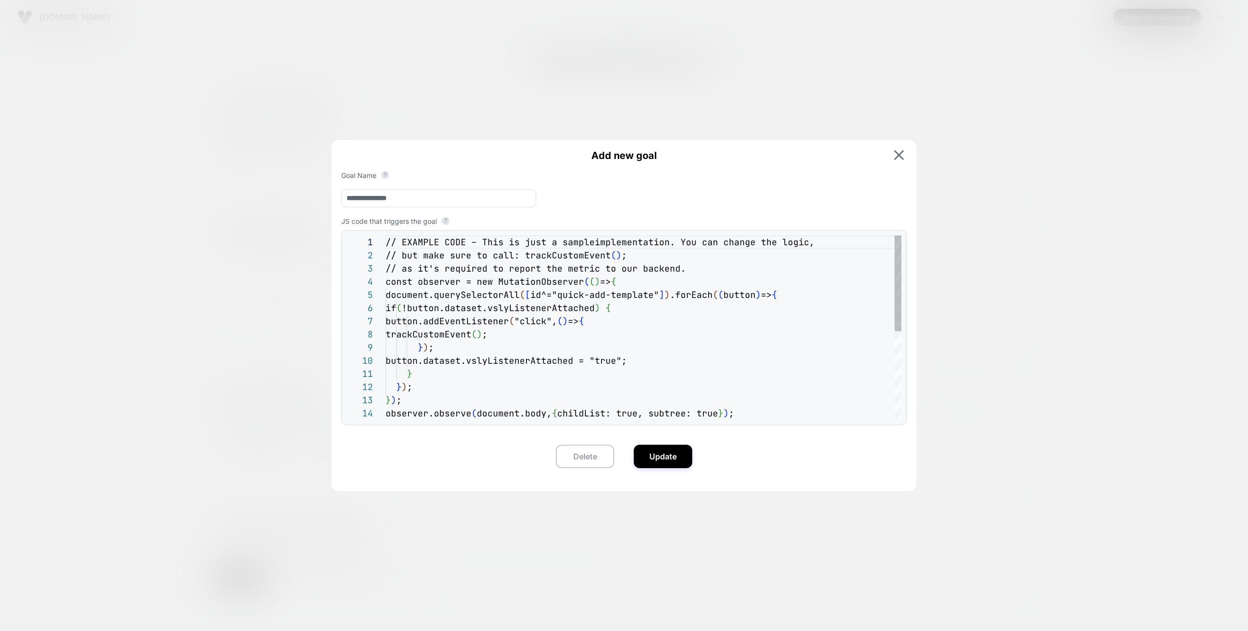
click at [676, 301] on div "// EXAMPLE CODE – This is just a sample implementation. You can change the logi…" at bounding box center [644, 412] width 516 height 355
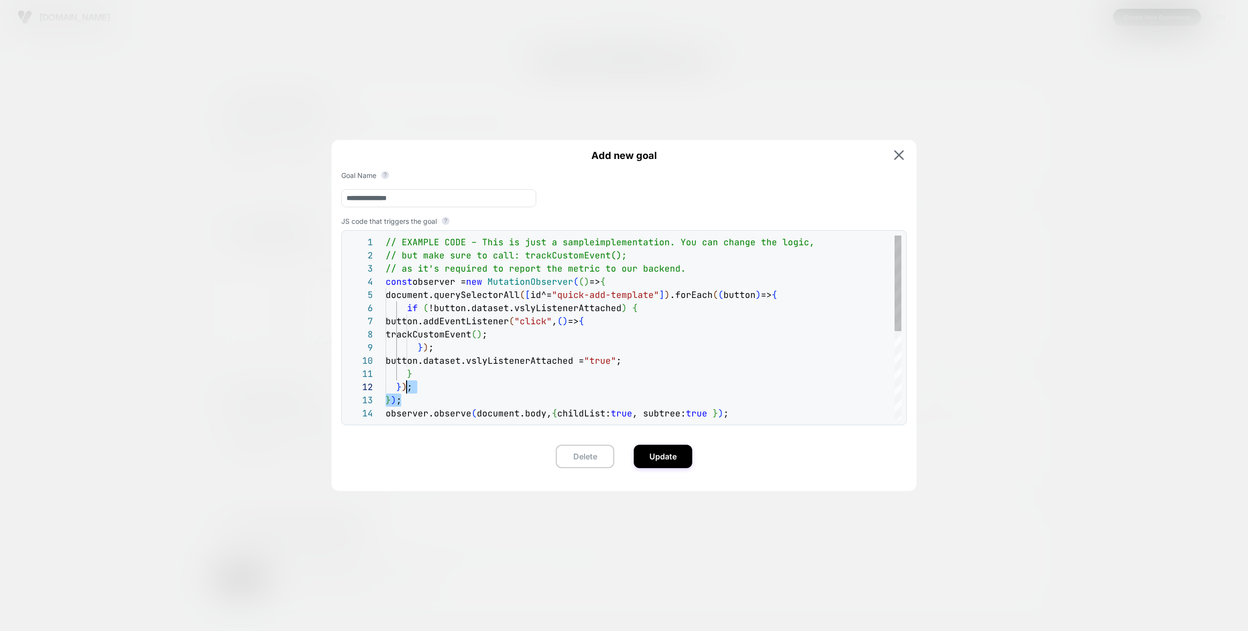
scroll to position [39, 0]
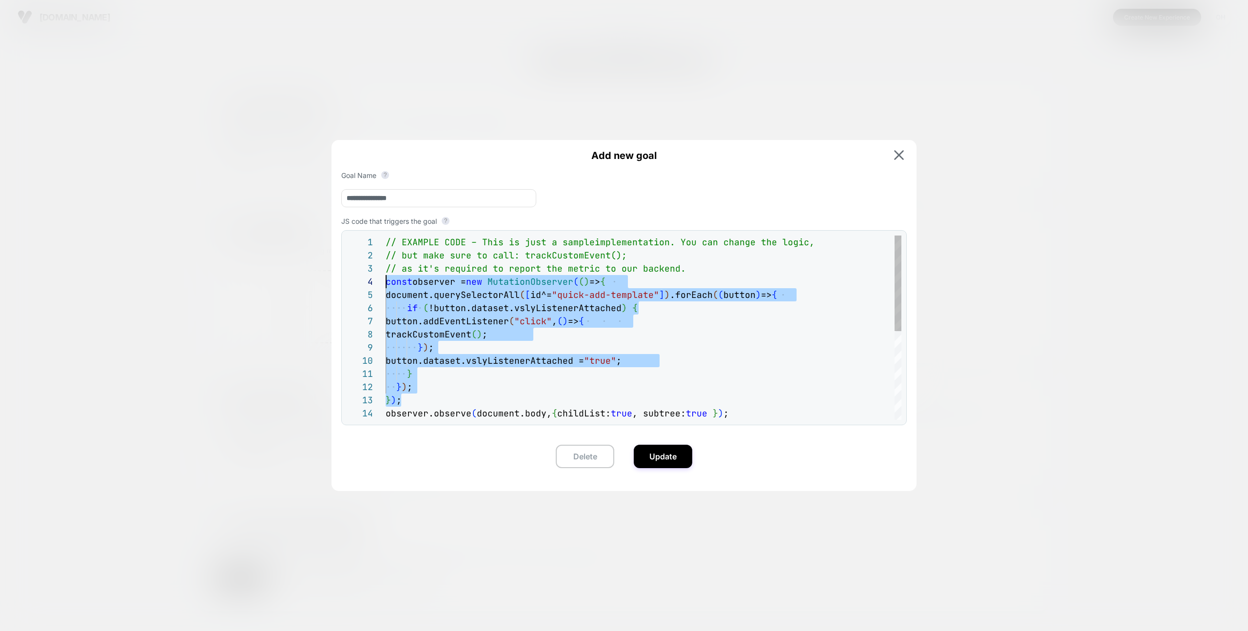
drag, startPoint x: 411, startPoint y: 399, endPoint x: 316, endPoint y: 286, distance: 147.7
click at [386, 284] on div "// EXAMPLE CODE – This is just a sample implementation. You can change the logi…" at bounding box center [644, 412] width 516 height 355
drag, startPoint x: 754, startPoint y: 414, endPoint x: 346, endPoint y: 276, distance: 430.9
click at [386, 276] on div "// EXAMPLE CODE – This is just a sample implementation. You can change the logi…" at bounding box center [644, 412] width 516 height 355
type textarea "**********"
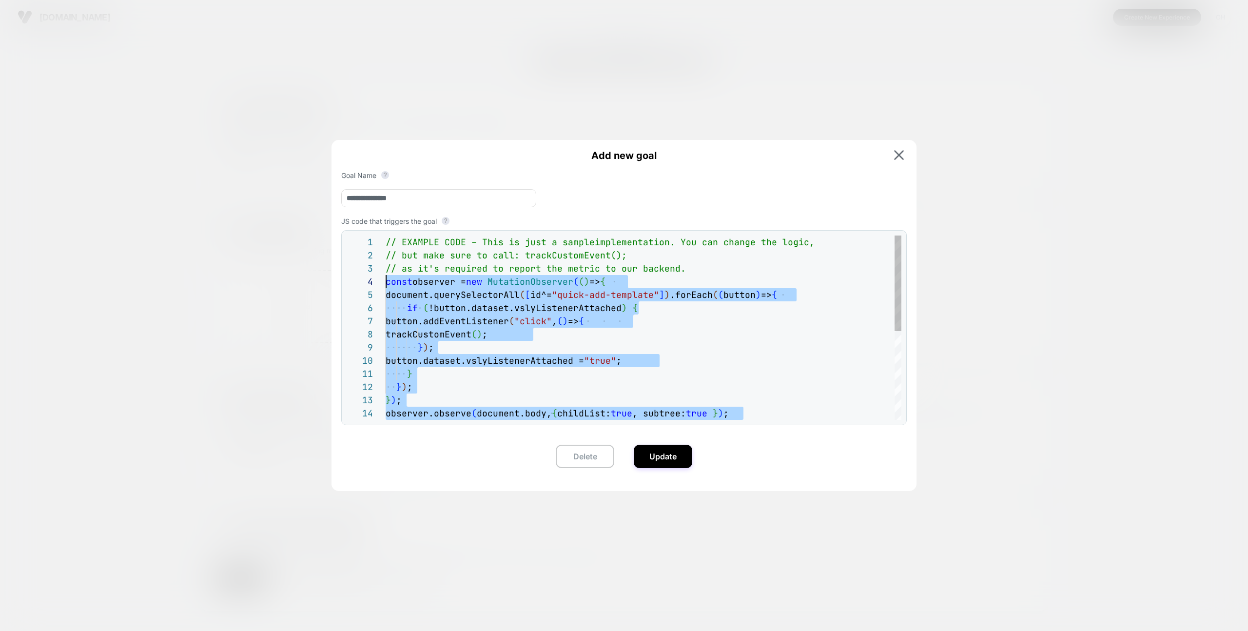
click at [672, 274] on div "// EXAMPLE CODE – This is just a sample implementation. You can change the logi…" at bounding box center [644, 412] width 516 height 355
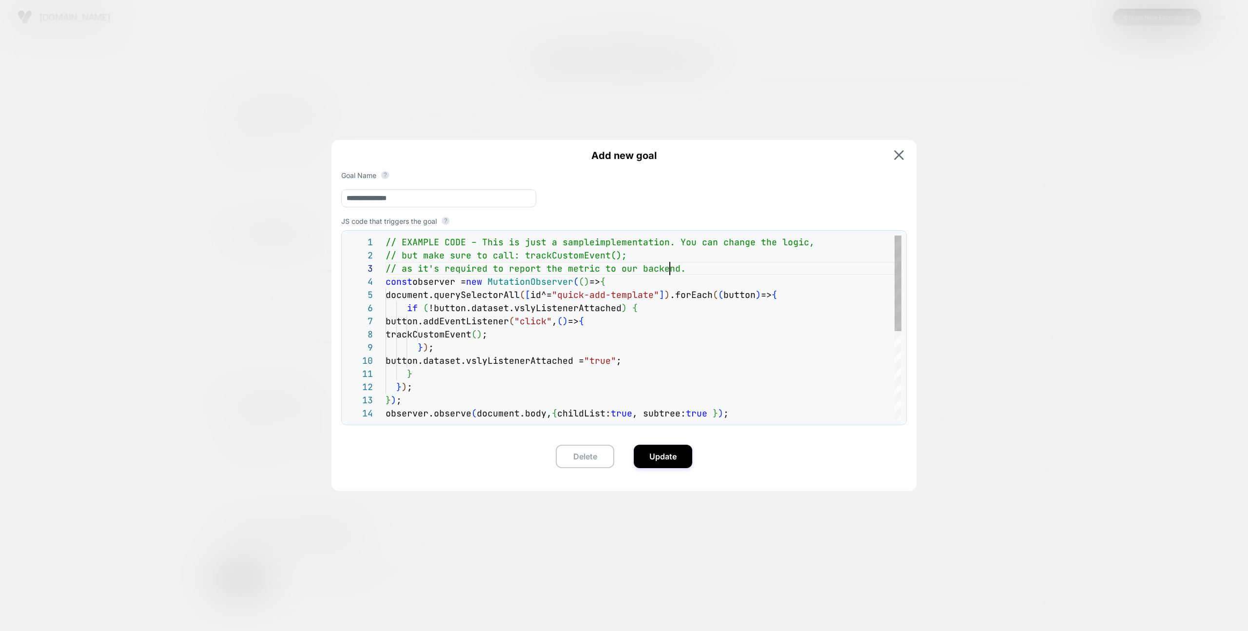
scroll to position [26, 284]
click at [904, 159] on button at bounding box center [899, 155] width 16 height 11
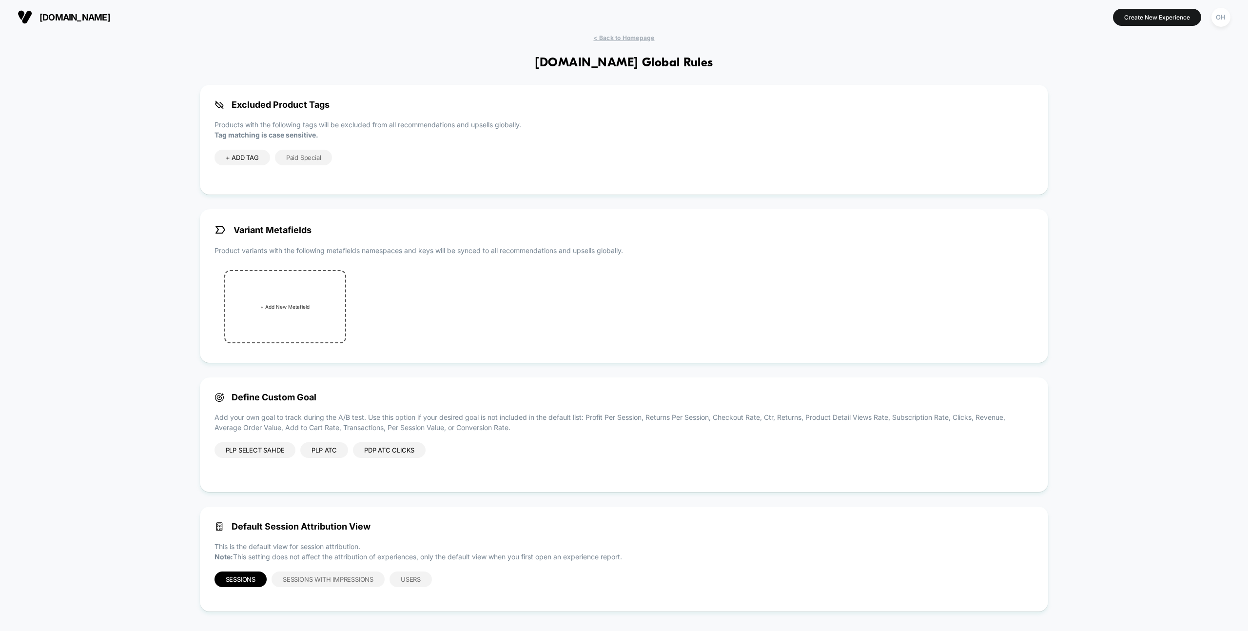
click at [1100, 197] on div "< Back to Homepage [DOMAIN_NAME] Global Rules Excluded Product Tags Products wi…" at bounding box center [624, 330] width 1248 height 592
